Goal: Task Accomplishment & Management: Use online tool/utility

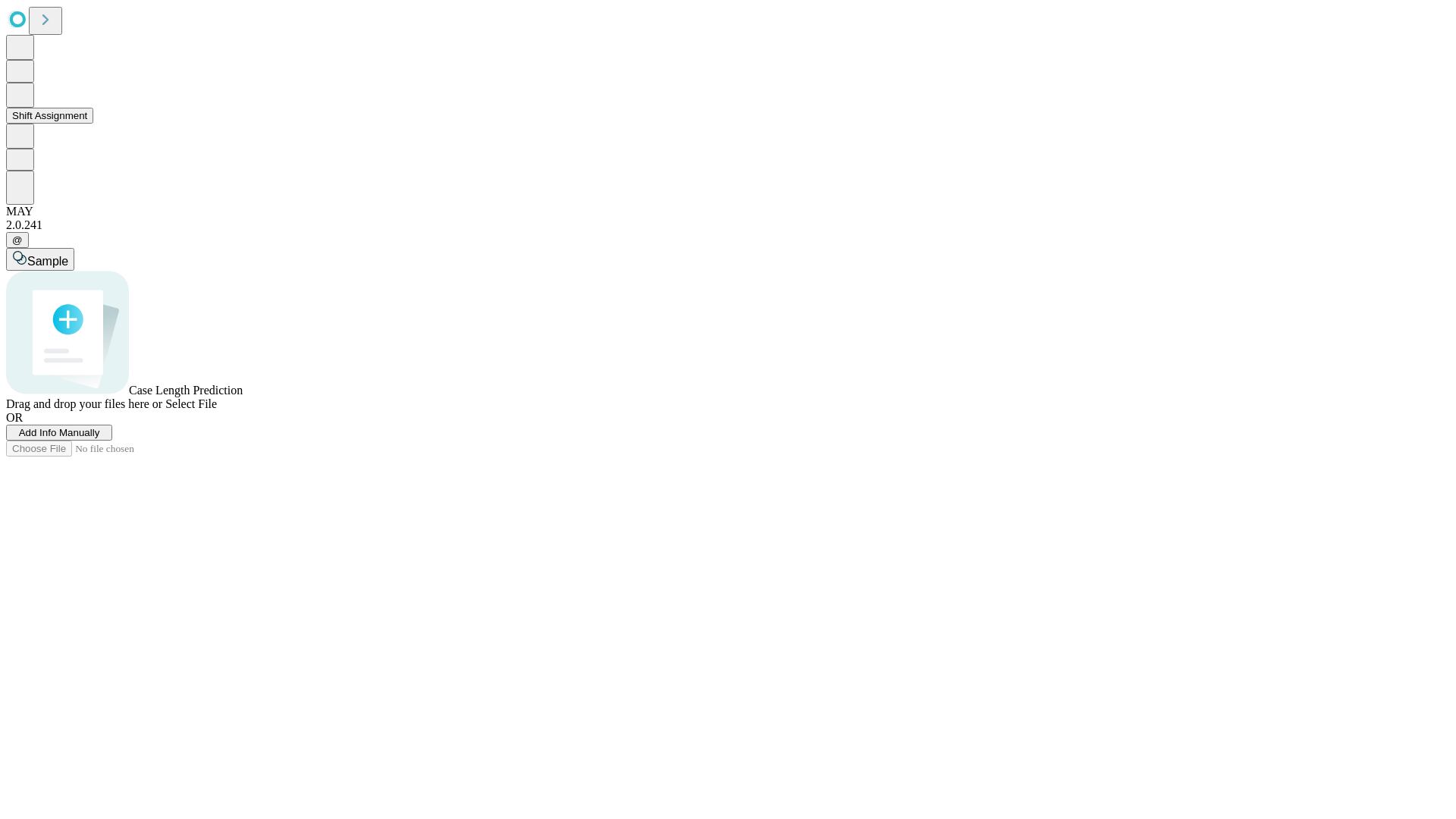
click at [93, 124] on button "Shift Assignment" at bounding box center [49, 115] width 88 height 16
